Goal: Transaction & Acquisition: Download file/media

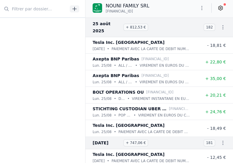
scroll to position [658, 0]
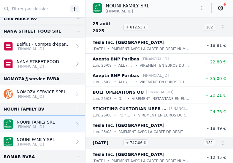
click at [45, 140] on p "NOUNI FAMILY SRL" at bounding box center [36, 140] width 38 height 6
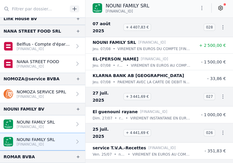
click at [201, 7] on icon "button" at bounding box center [202, 8] width 6 height 6
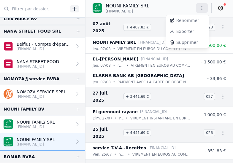
click at [188, 30] on button "Exporter" at bounding box center [187, 31] width 43 height 11
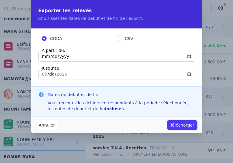
drag, startPoint x: 44, startPoint y: 58, endPoint x: 51, endPoint y: 58, distance: 7.5
click at [44, 58] on input "[DATE]" at bounding box center [116, 56] width 157 height 11
type input "[DATE]"
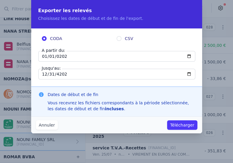
click at [181, 122] on button "Télécharger" at bounding box center [182, 125] width 30 height 9
